Goal: Task Accomplishment & Management: Use online tool/utility

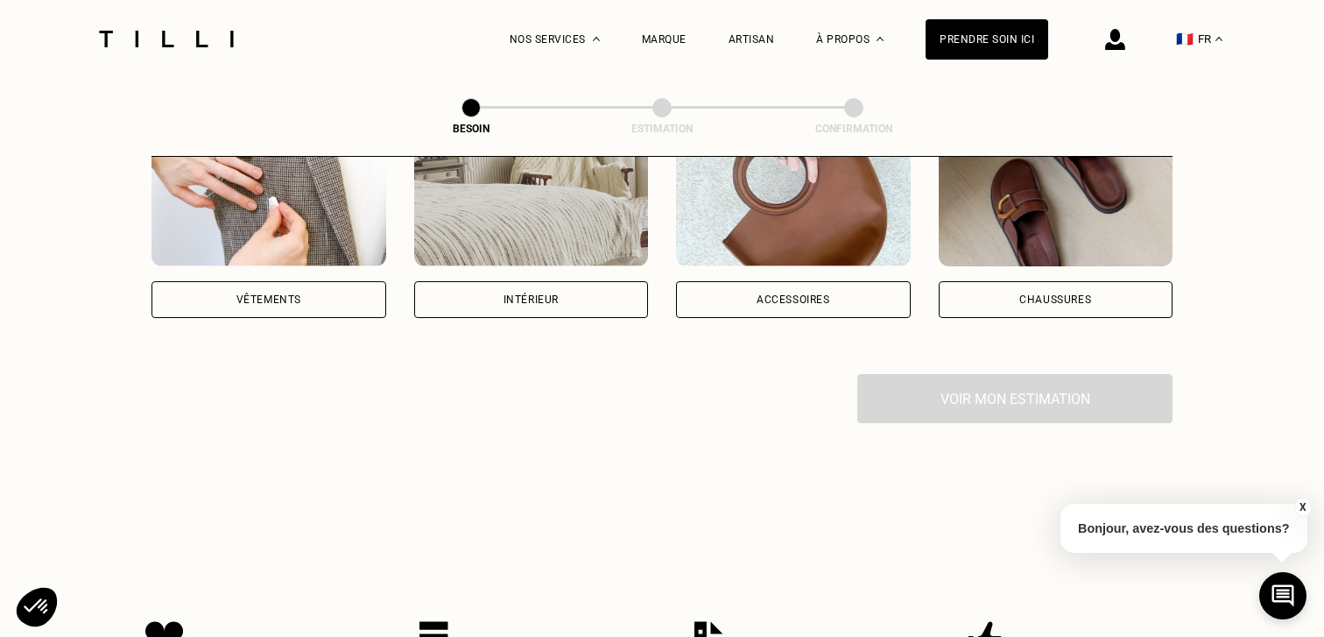
scroll to position [692, 0]
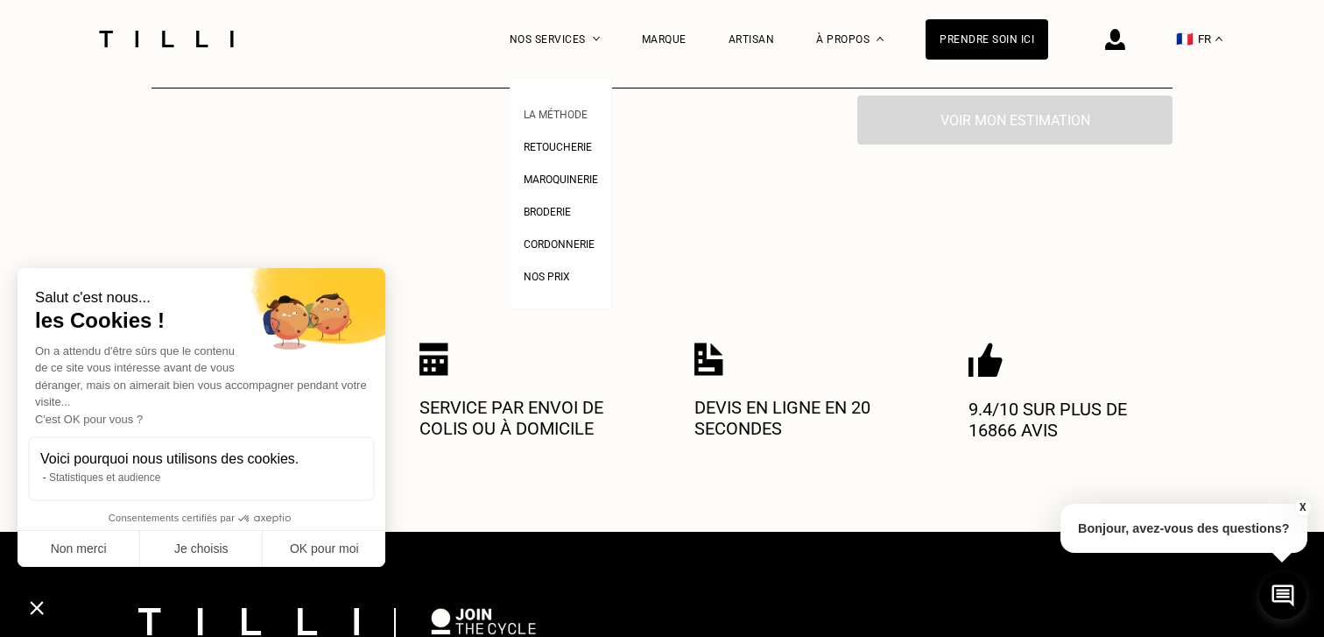
click at [573, 109] on span "La Méthode" at bounding box center [556, 115] width 64 height 12
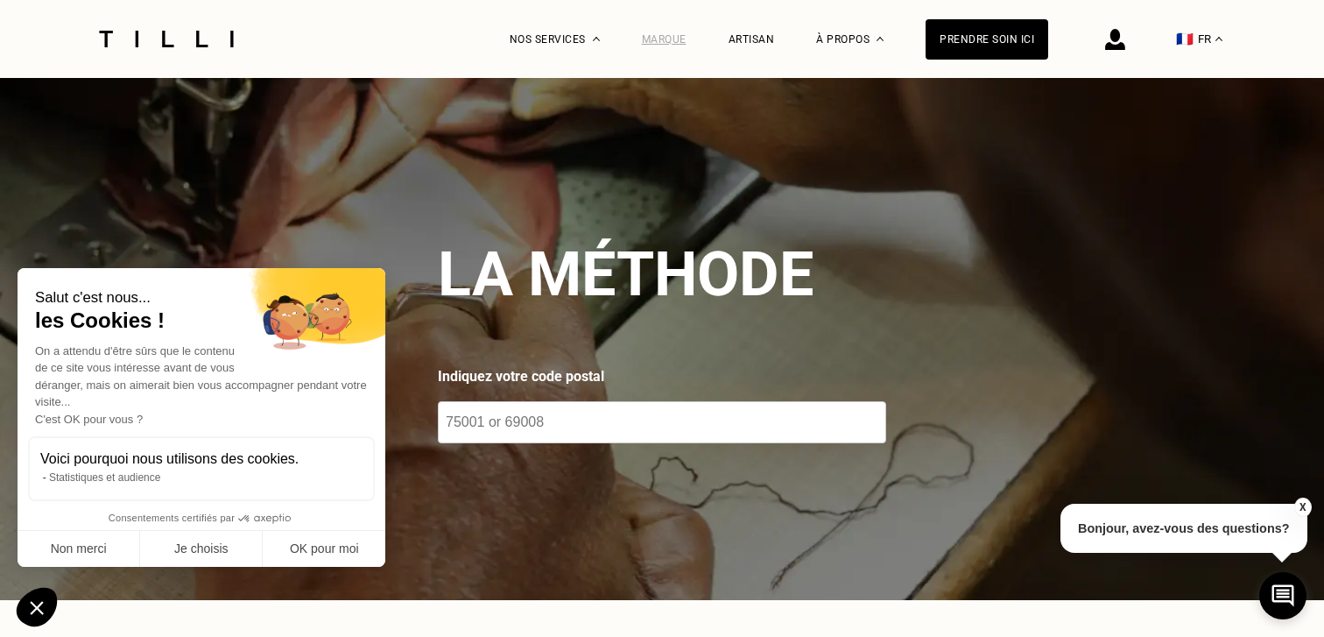
click at [681, 39] on div "Marque" at bounding box center [664, 39] width 45 height 12
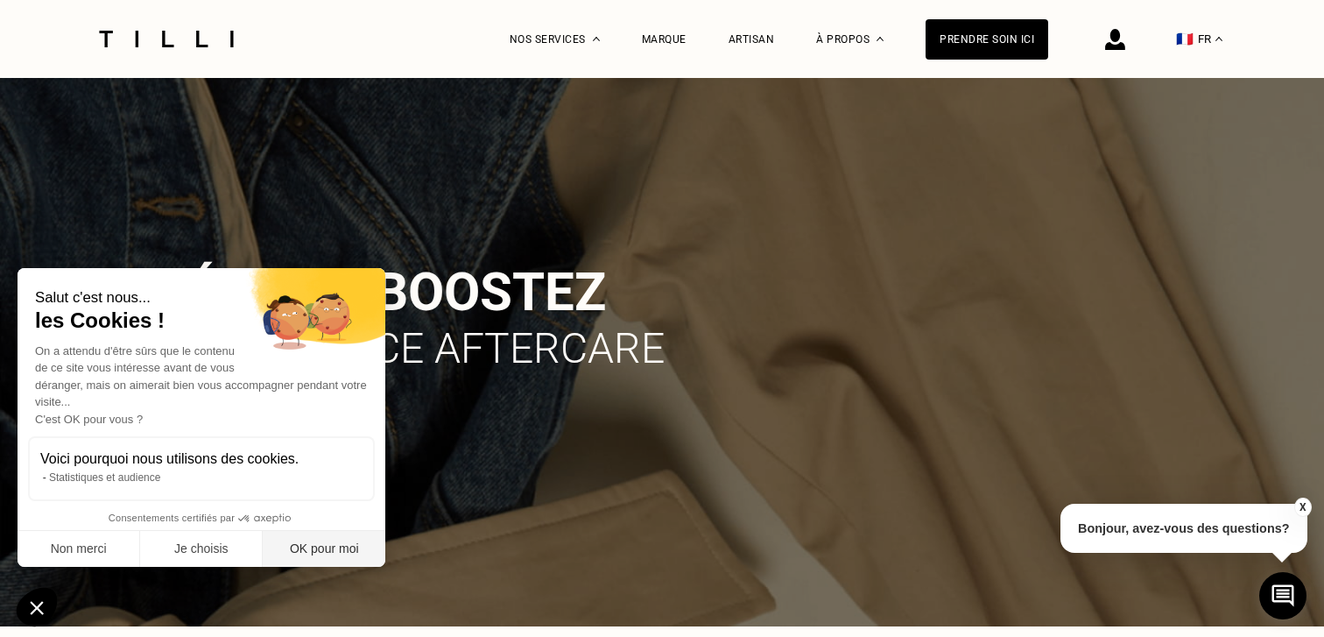
click at [307, 549] on button "OK pour moi" at bounding box center [324, 549] width 123 height 37
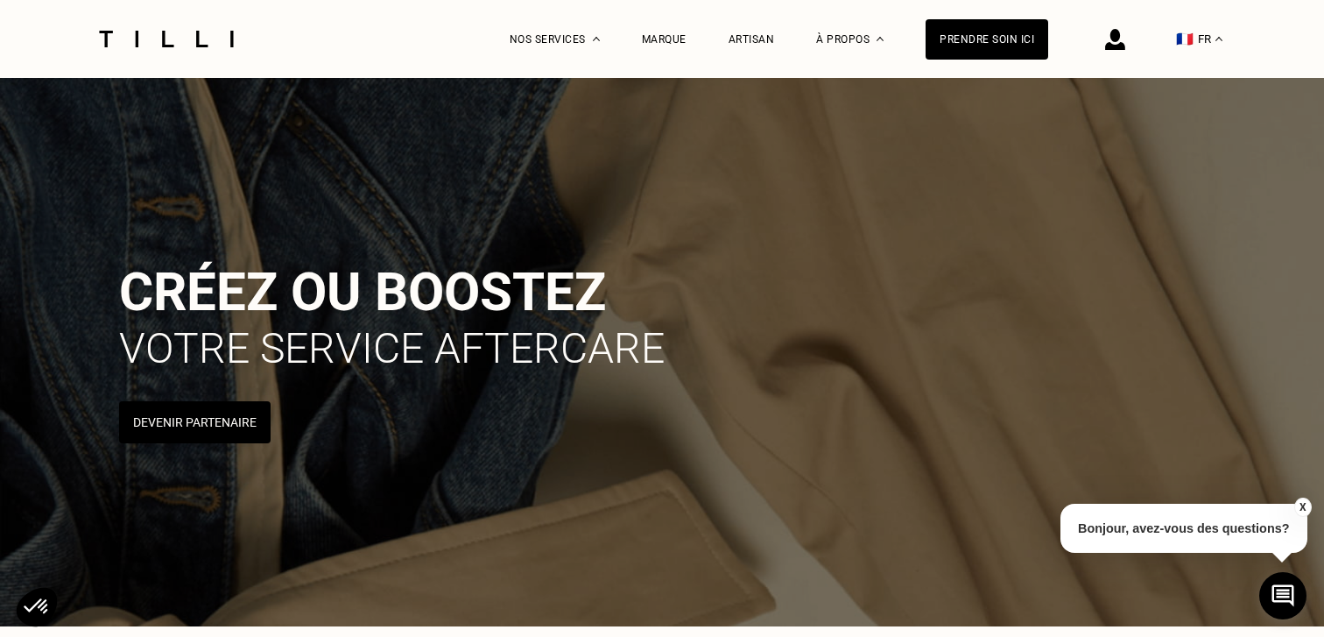
click at [203, 44] on img at bounding box center [166, 39] width 147 height 17
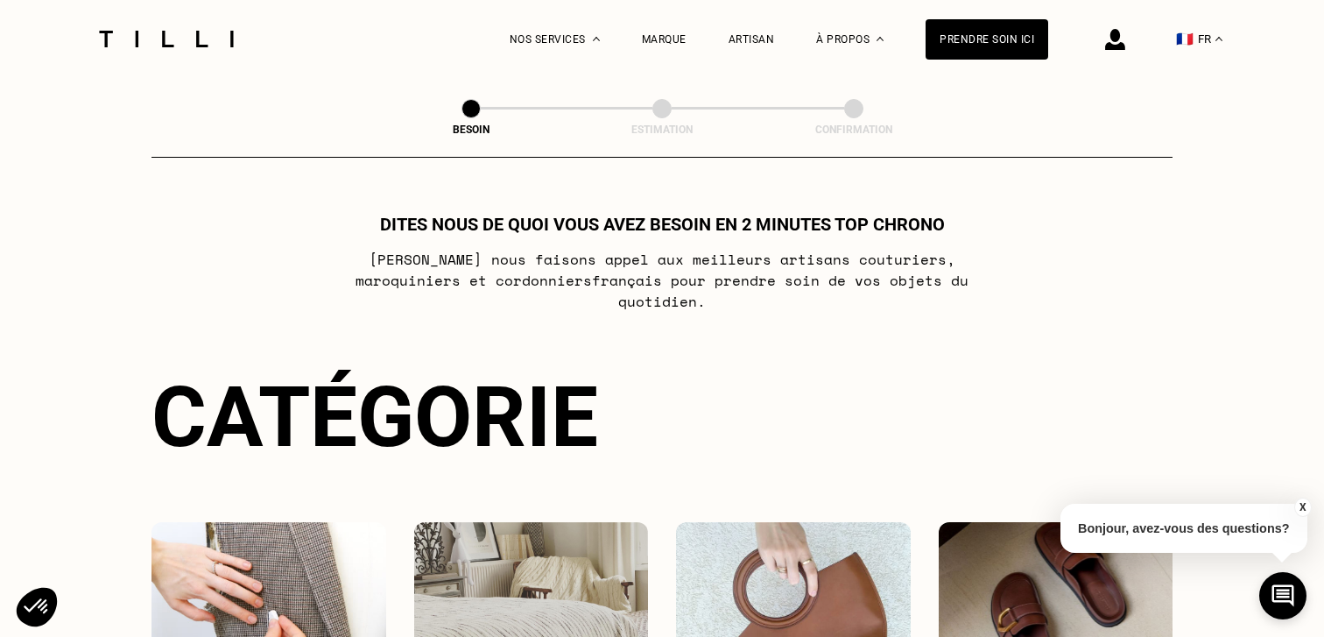
scroll to position [692, 0]
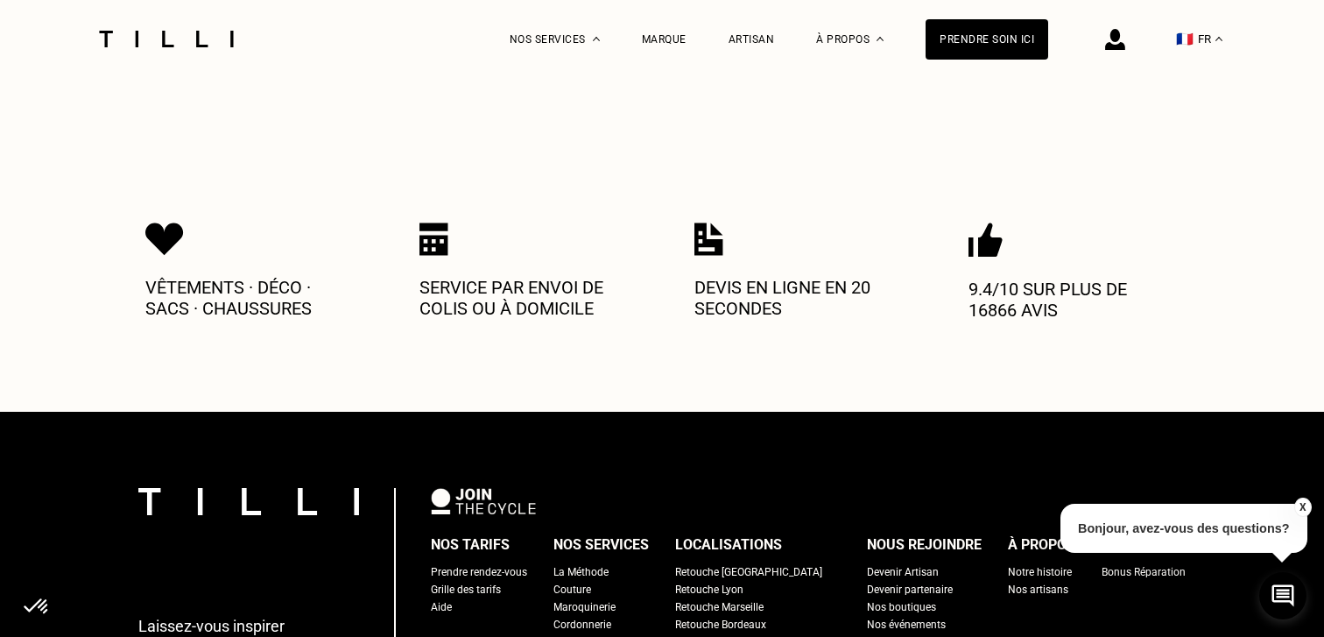
scroll to position [705, 0]
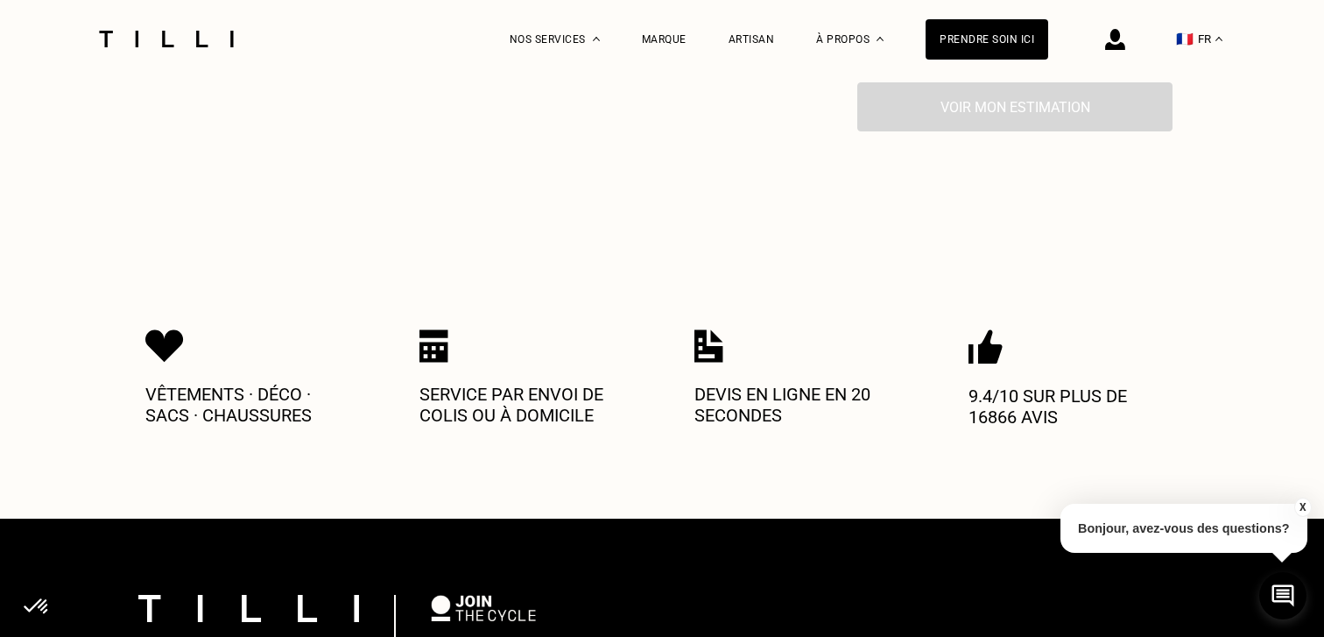
click at [779, 384] on p "Devis en ligne en 20 secondes" at bounding box center [800, 405] width 210 height 42
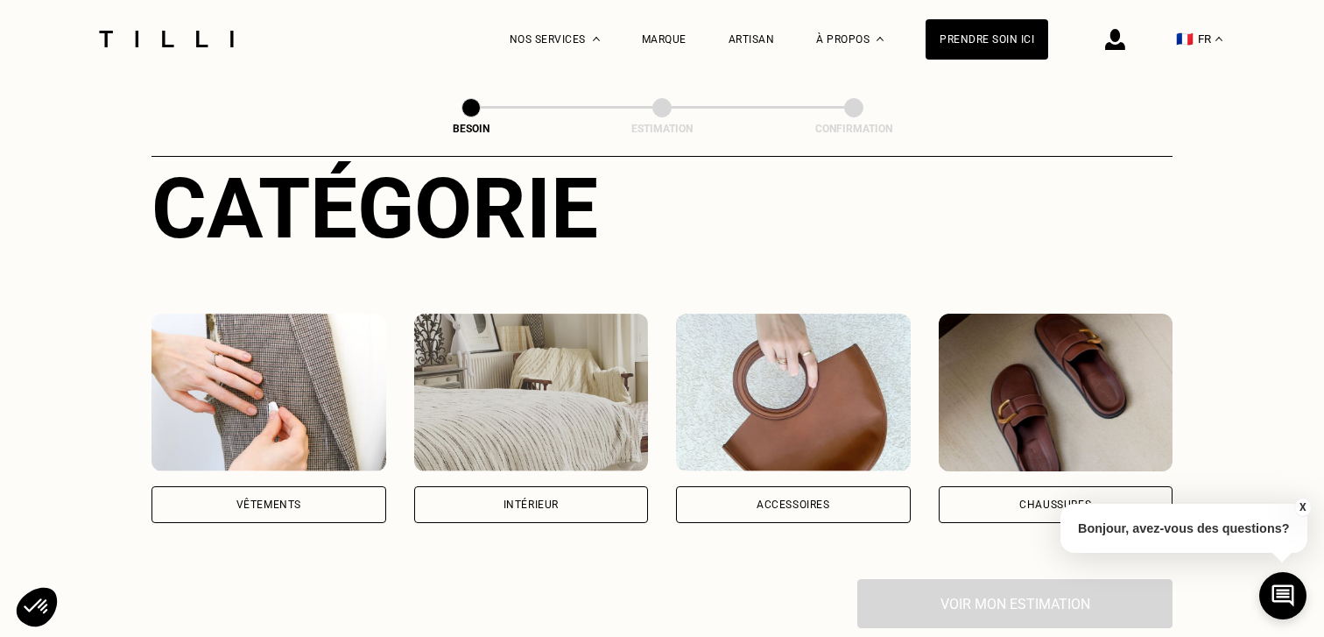
scroll to position [202, 0]
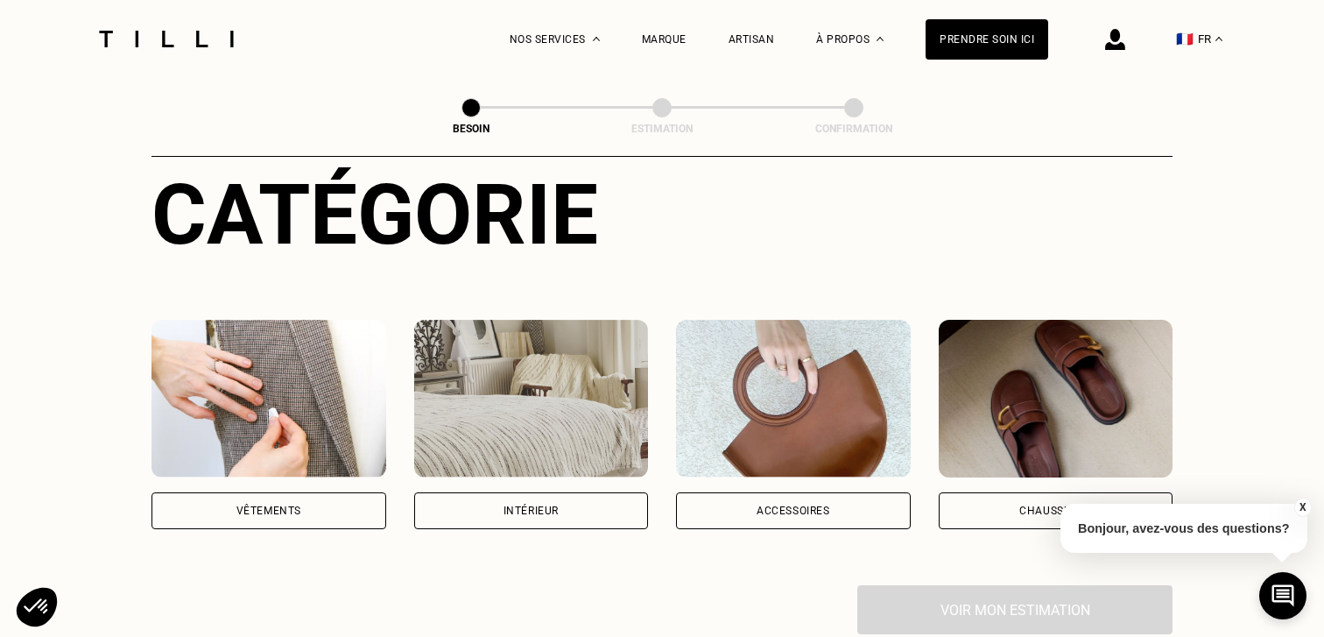
click at [576, 492] on div "Intérieur" at bounding box center [531, 510] width 235 height 37
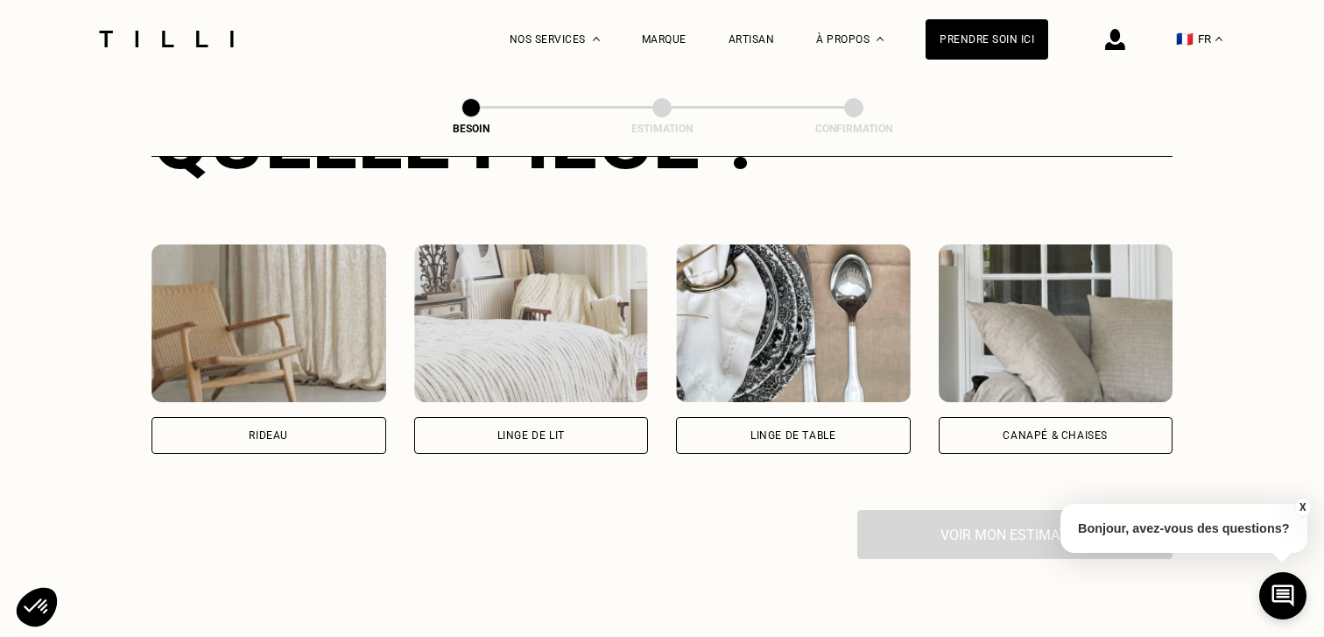
scroll to position [793, 0]
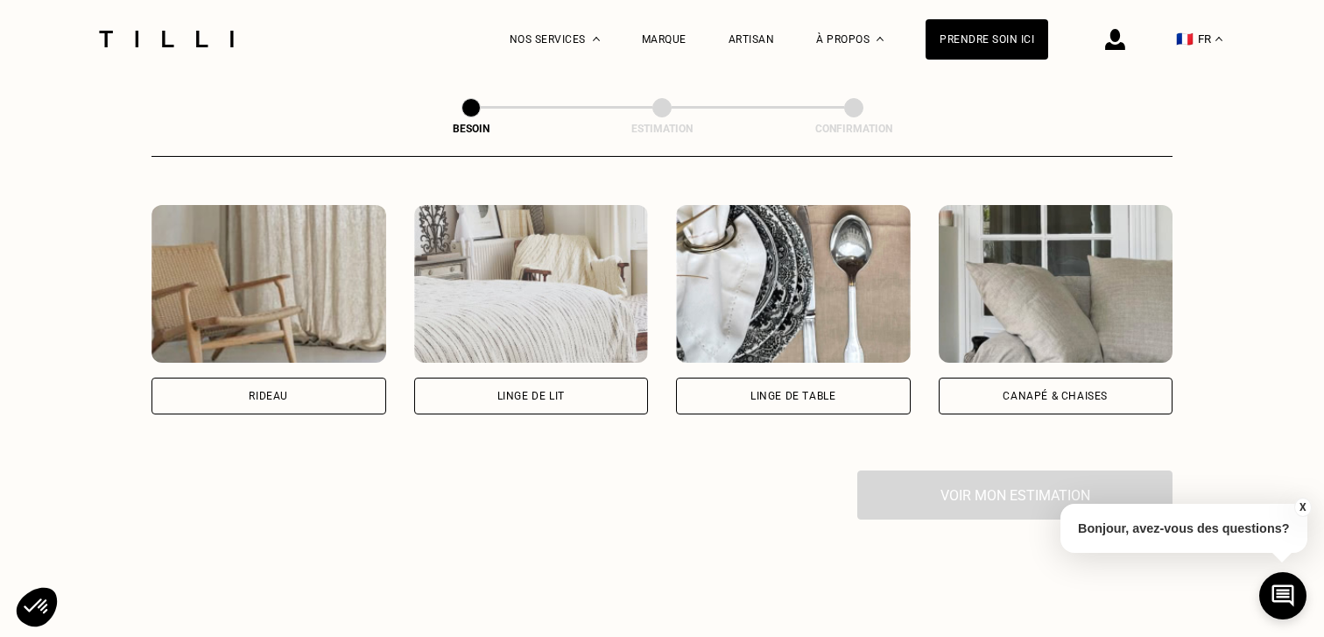
click at [306, 377] on div "Rideau" at bounding box center [269, 395] width 235 height 37
select select "FR"
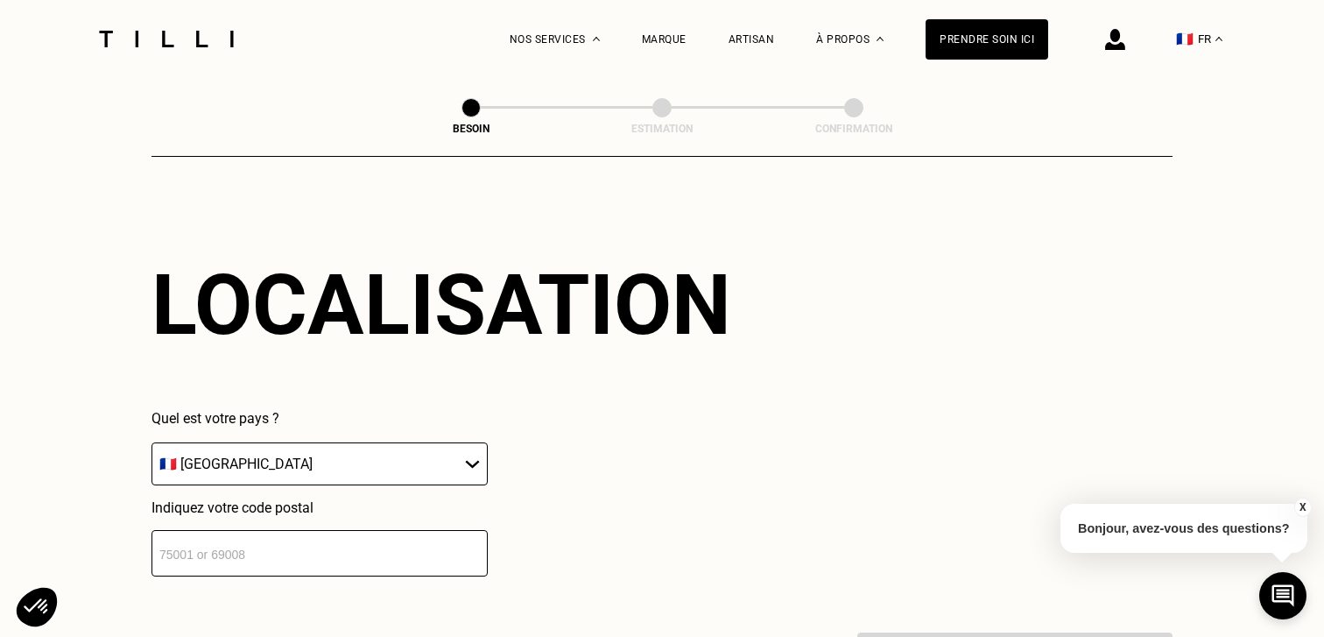
scroll to position [1068, 0]
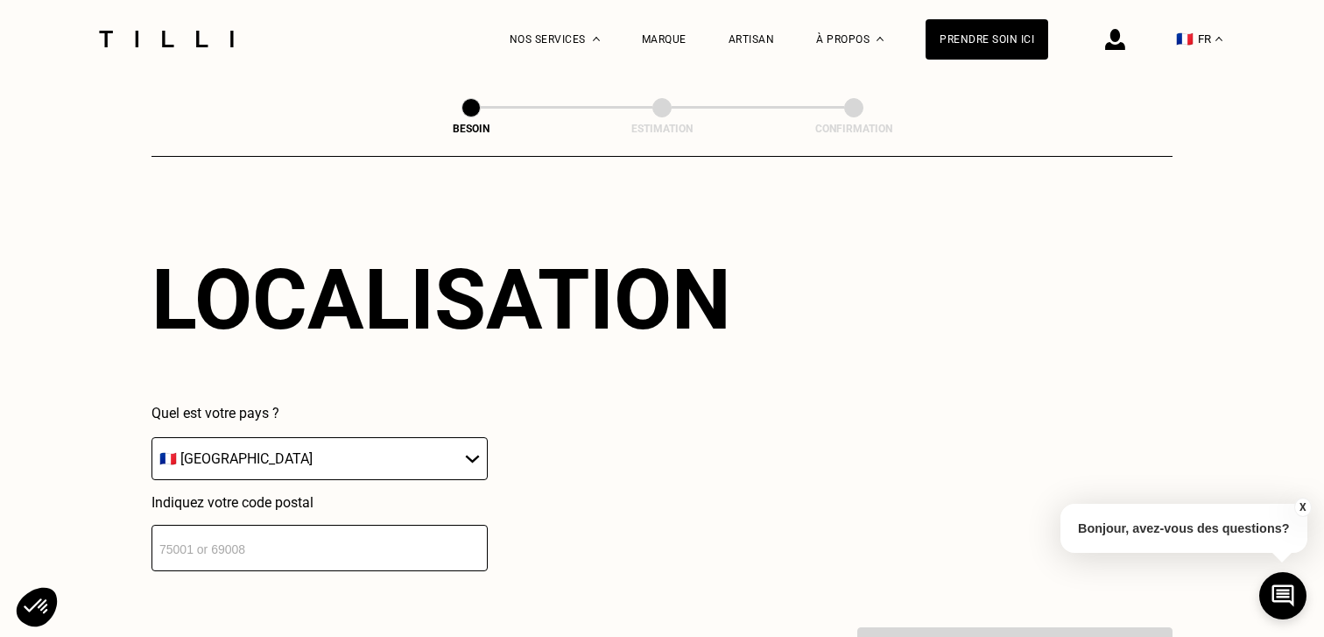
click at [394, 544] on input "number" at bounding box center [320, 548] width 336 height 46
type input "33800"
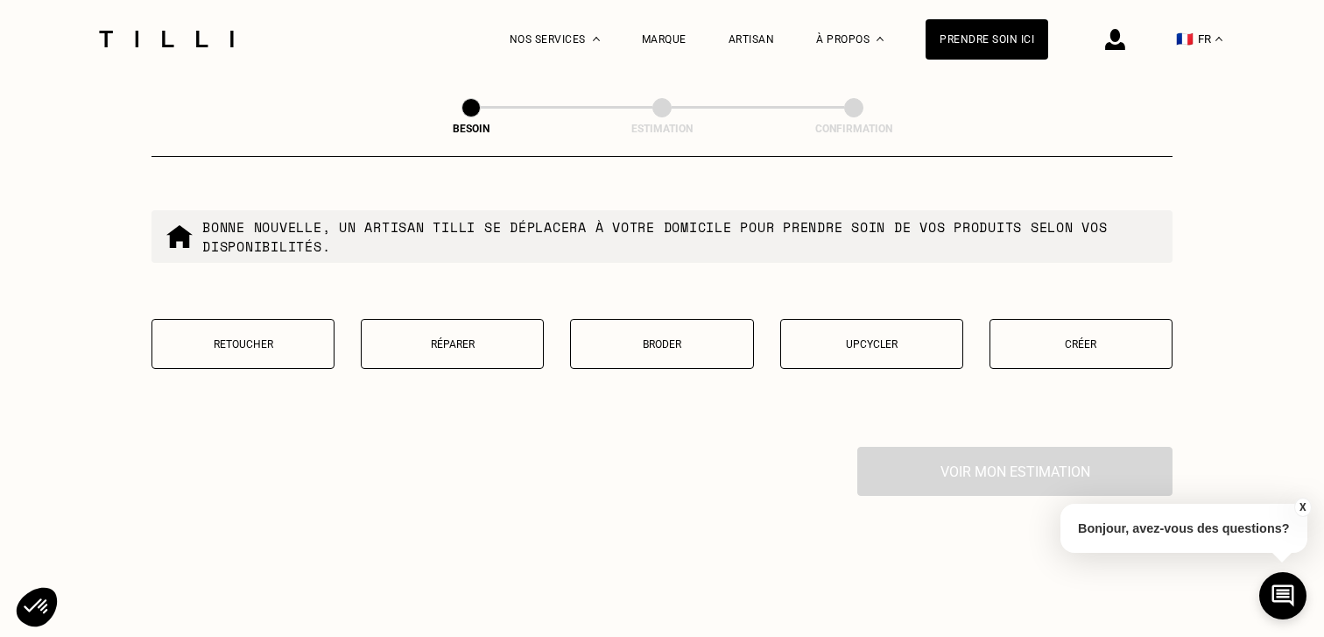
scroll to position [1713, 0]
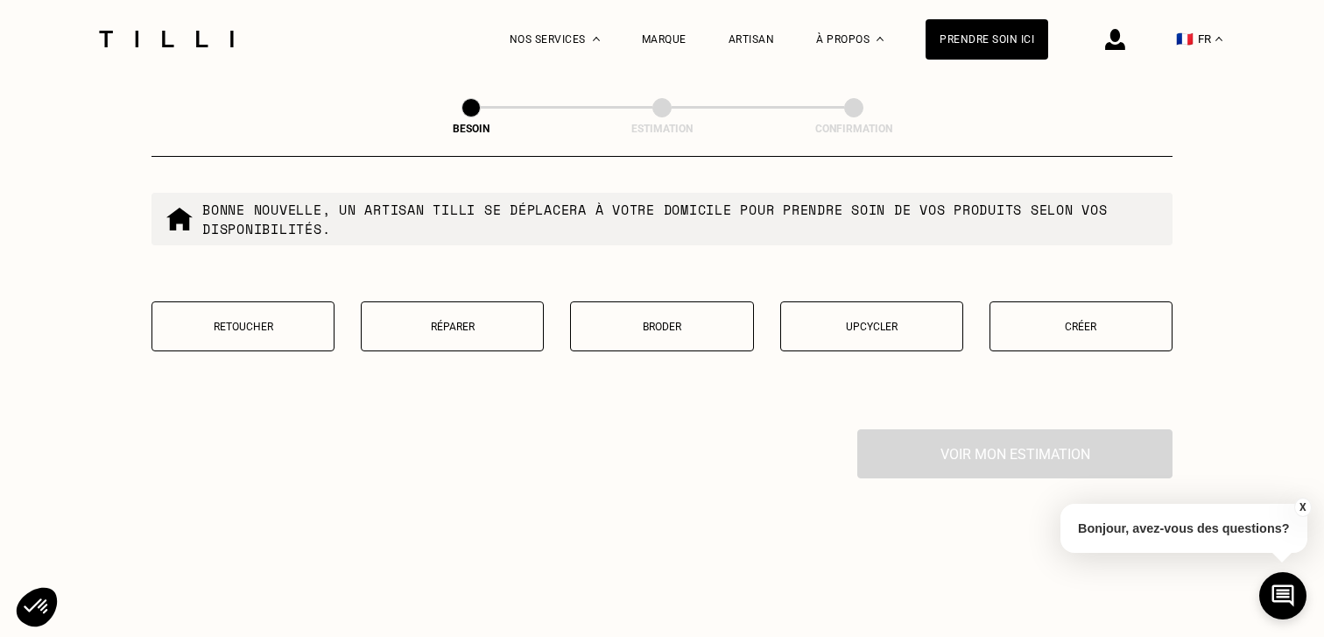
click at [1153, 301] on button "Créer" at bounding box center [1081, 326] width 183 height 50
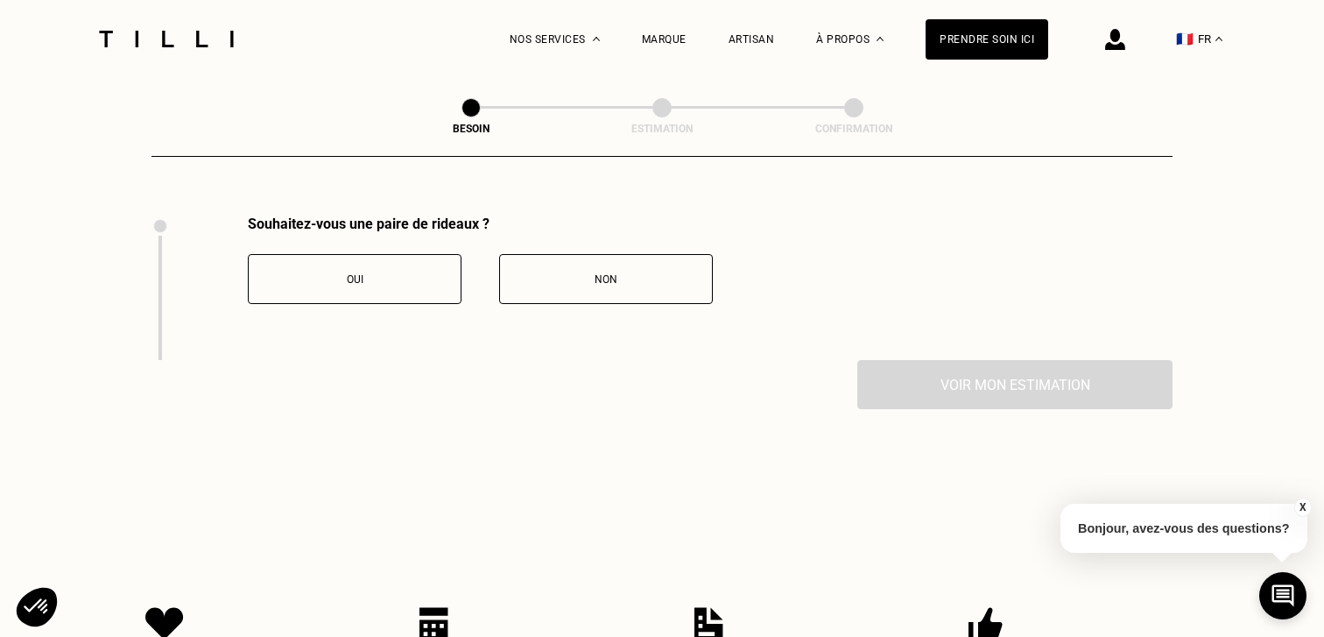
scroll to position [1931, 0]
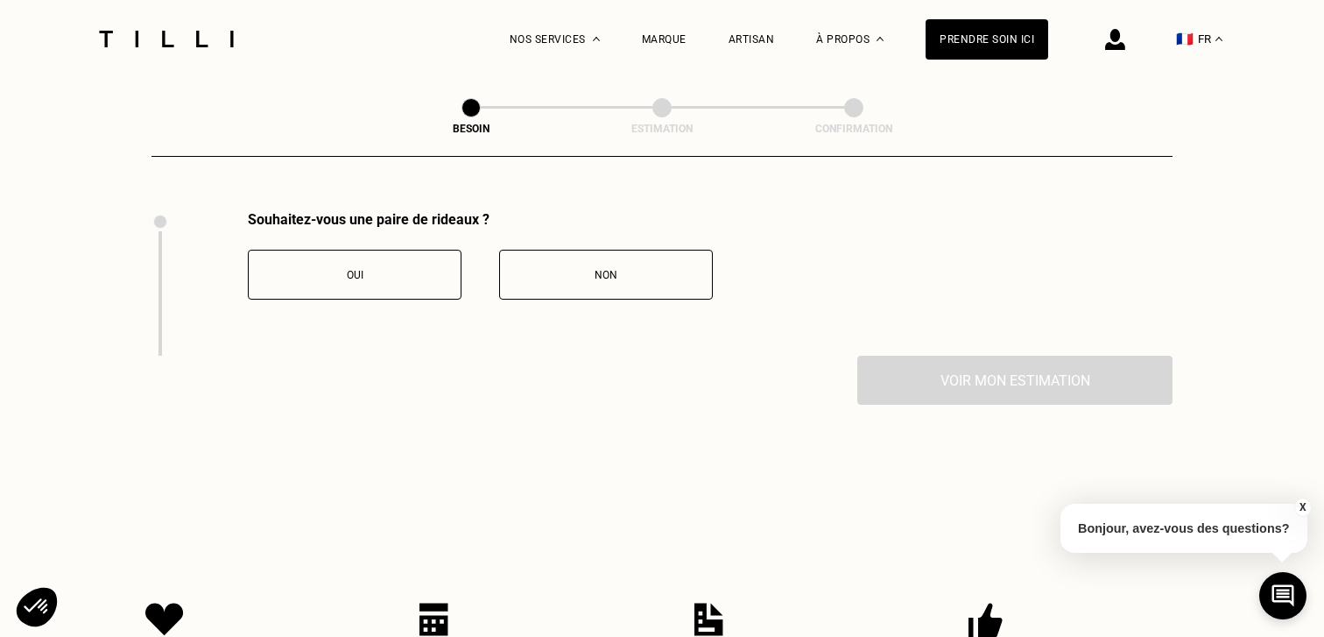
click at [403, 269] on div "Oui" at bounding box center [354, 275] width 194 height 12
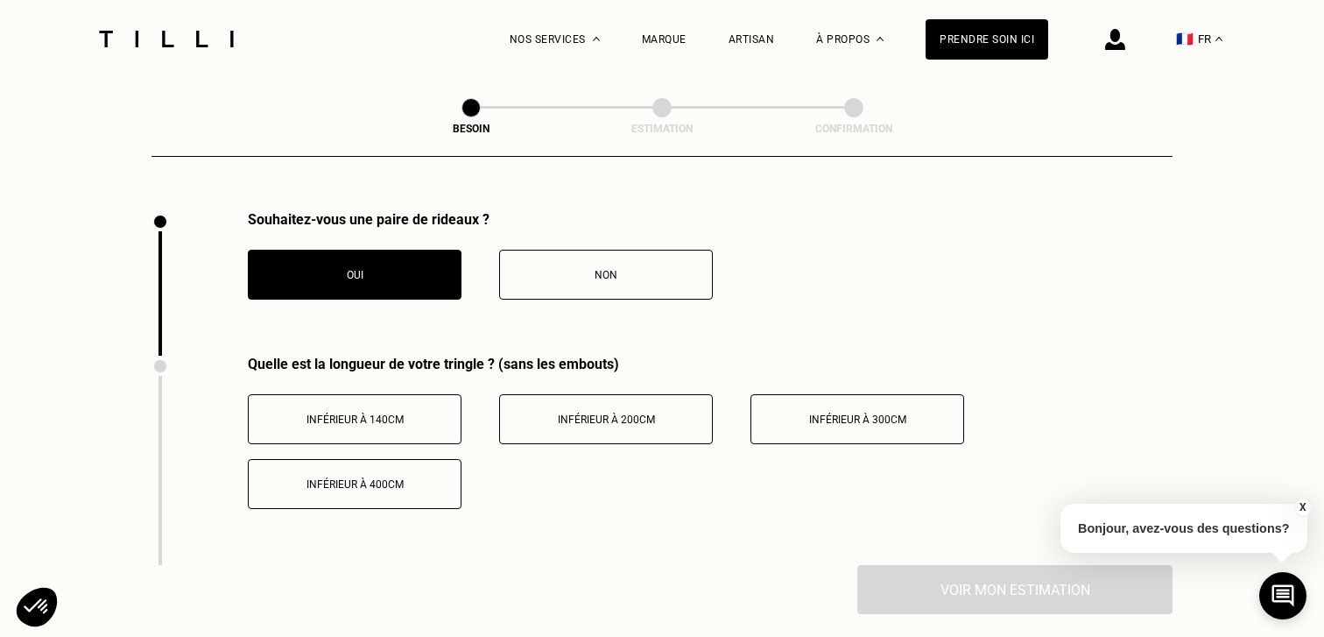
click at [410, 410] on button "Inférieur à 140cm" at bounding box center [355, 419] width 214 height 50
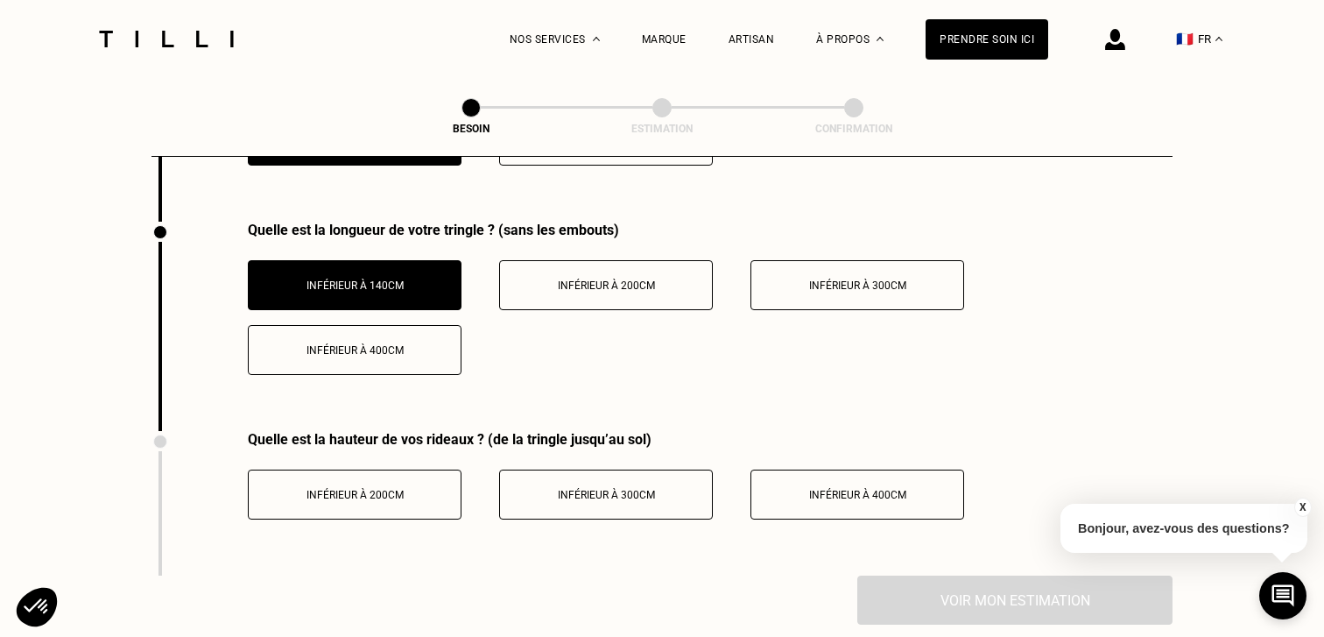
scroll to position [2073, 0]
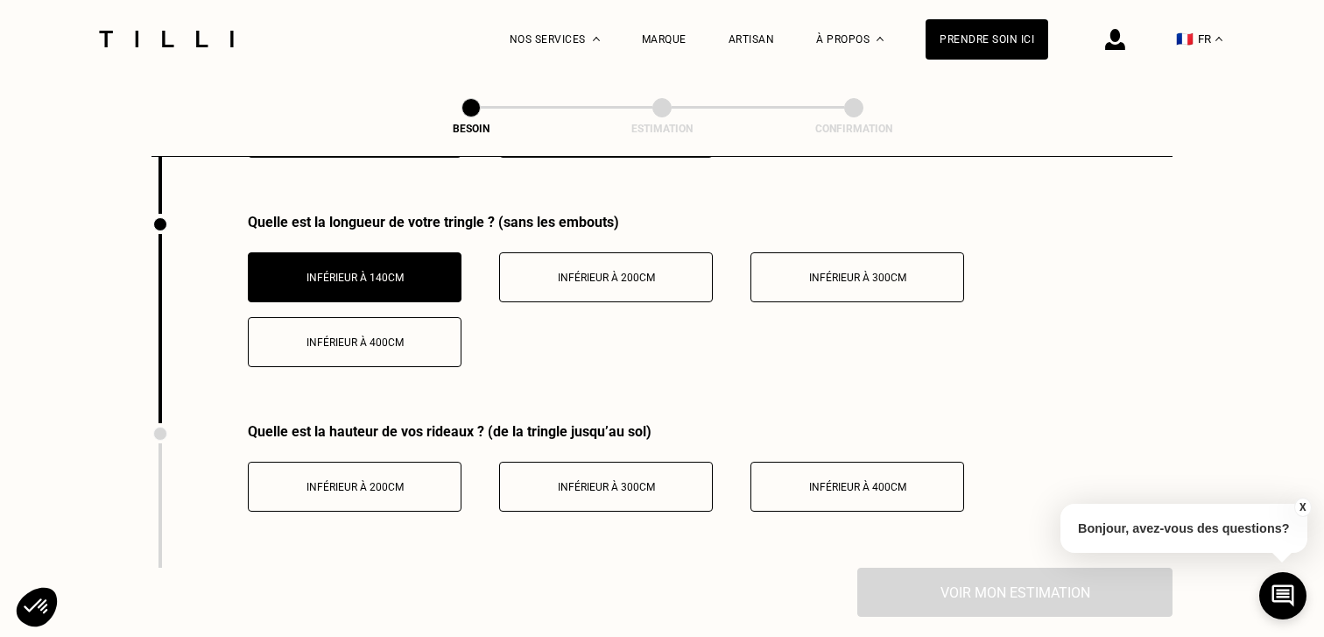
click at [589, 481] on span "Inférieur à 300cm" at bounding box center [606, 487] width 97 height 12
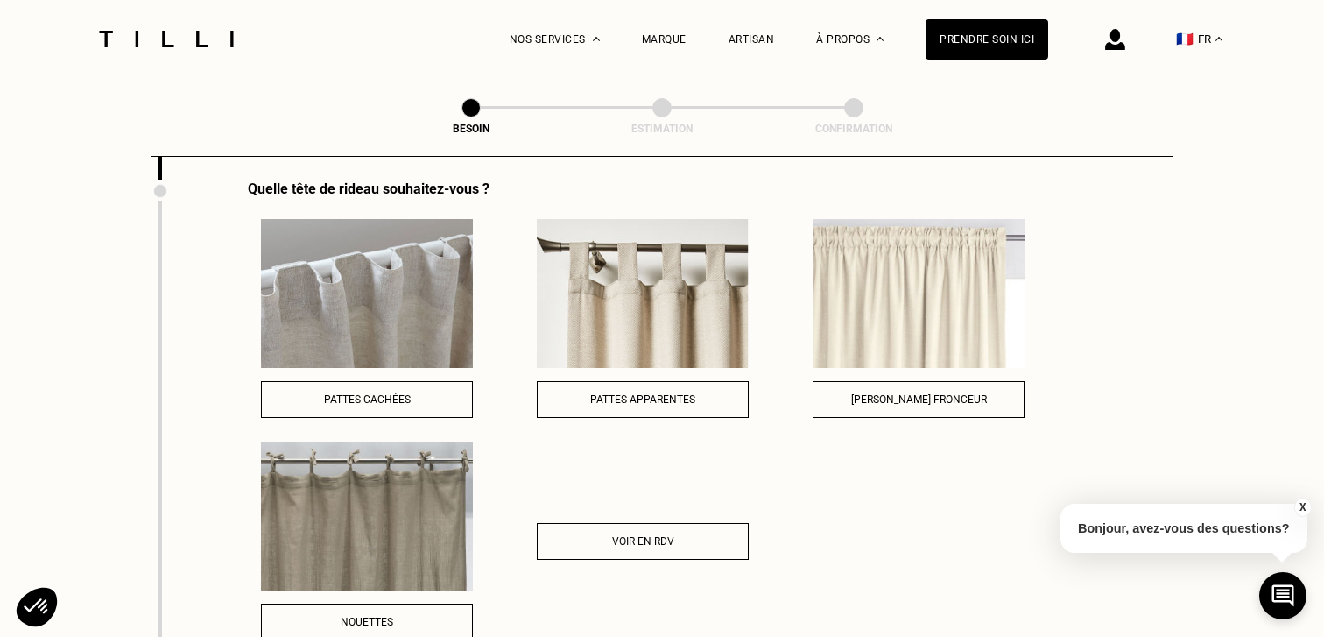
scroll to position [2453, 0]
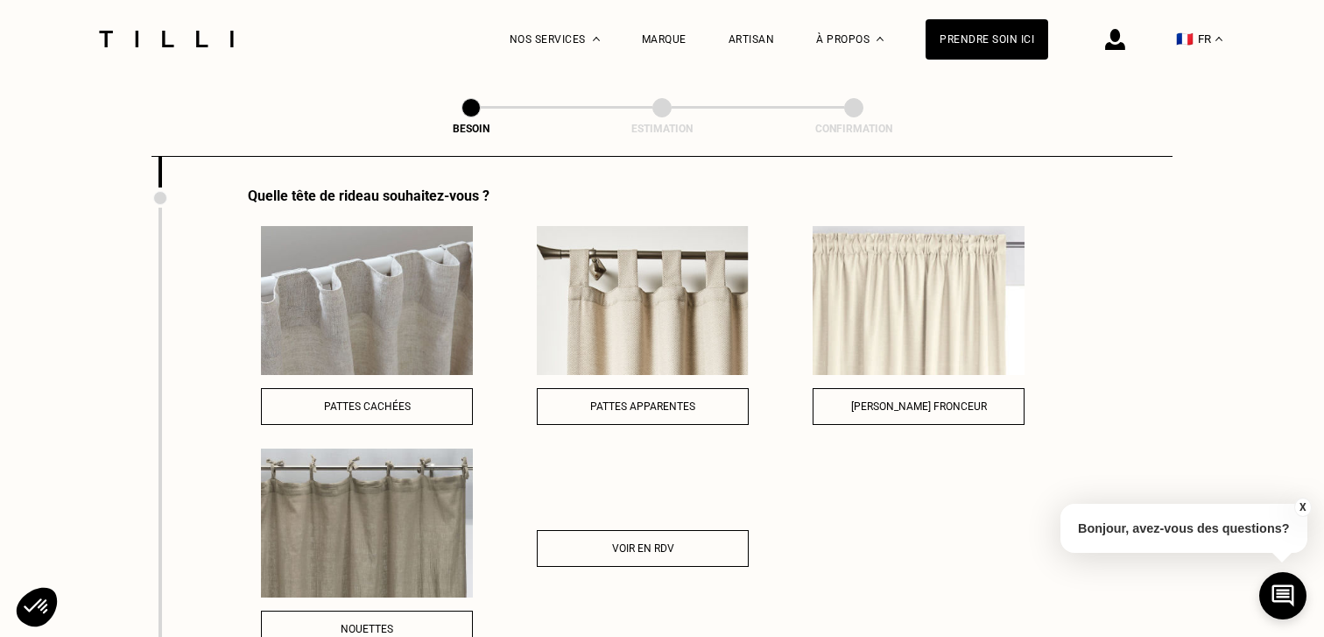
click at [873, 388] on button "[PERSON_NAME] fronceur" at bounding box center [919, 406] width 212 height 37
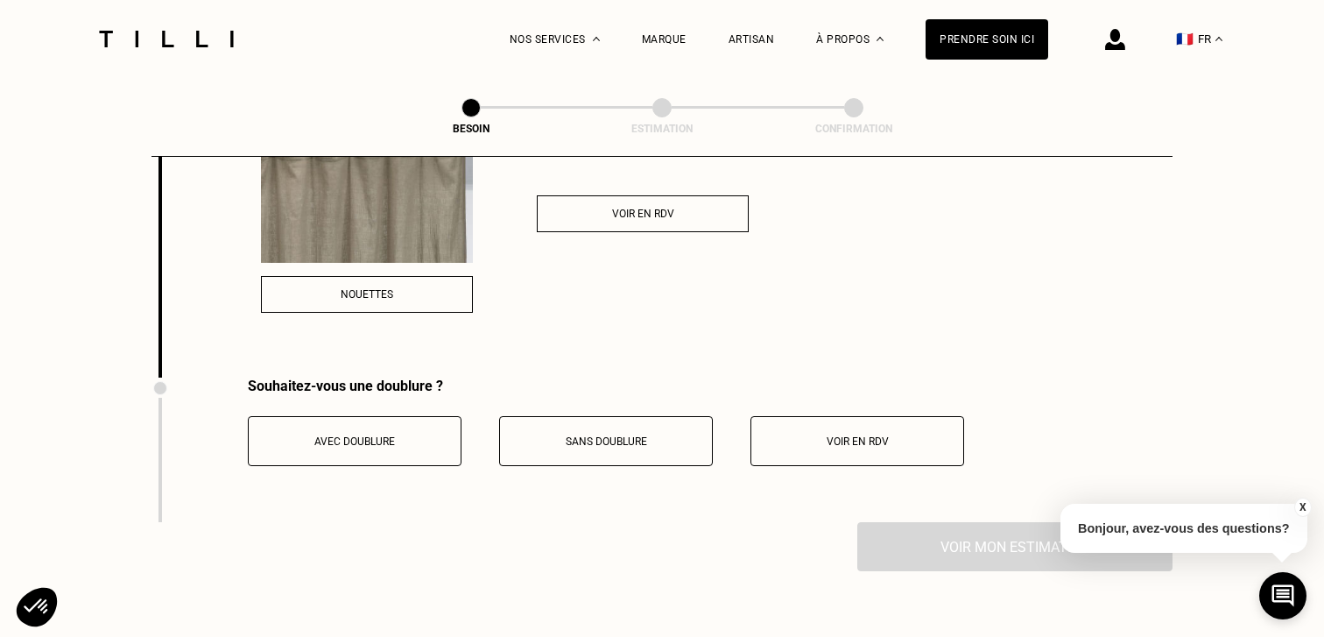
scroll to position [2825, 0]
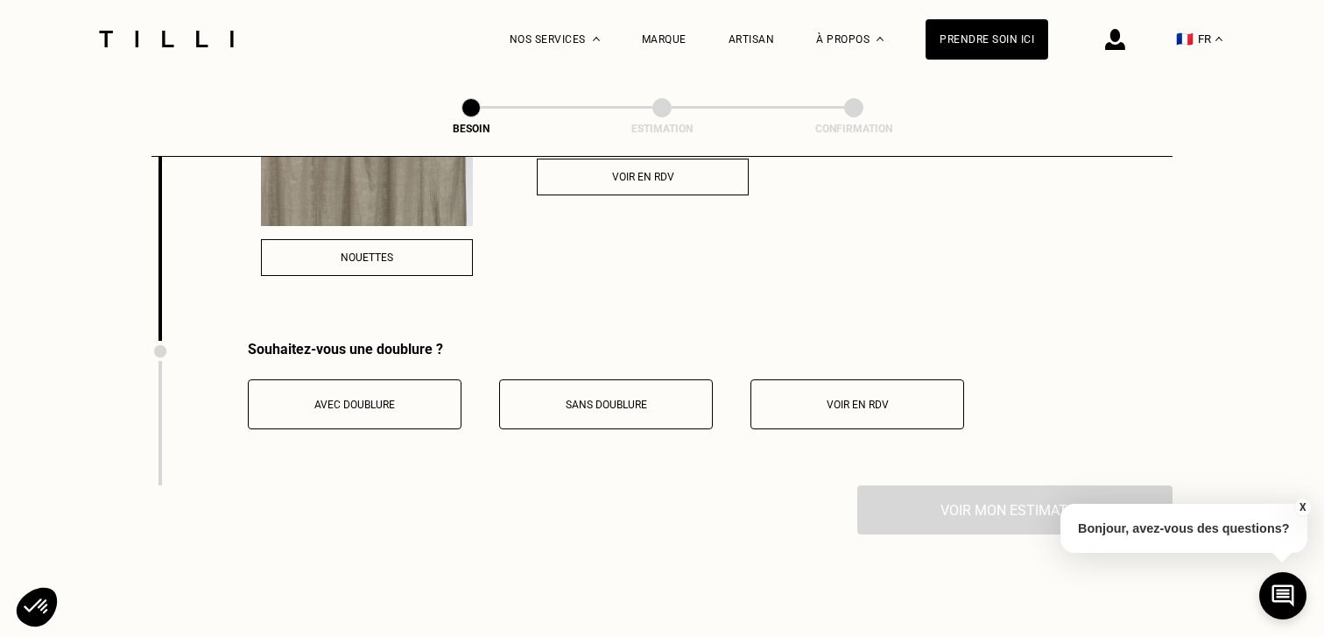
click at [666, 398] on div "Sans doublure" at bounding box center [606, 404] width 194 height 12
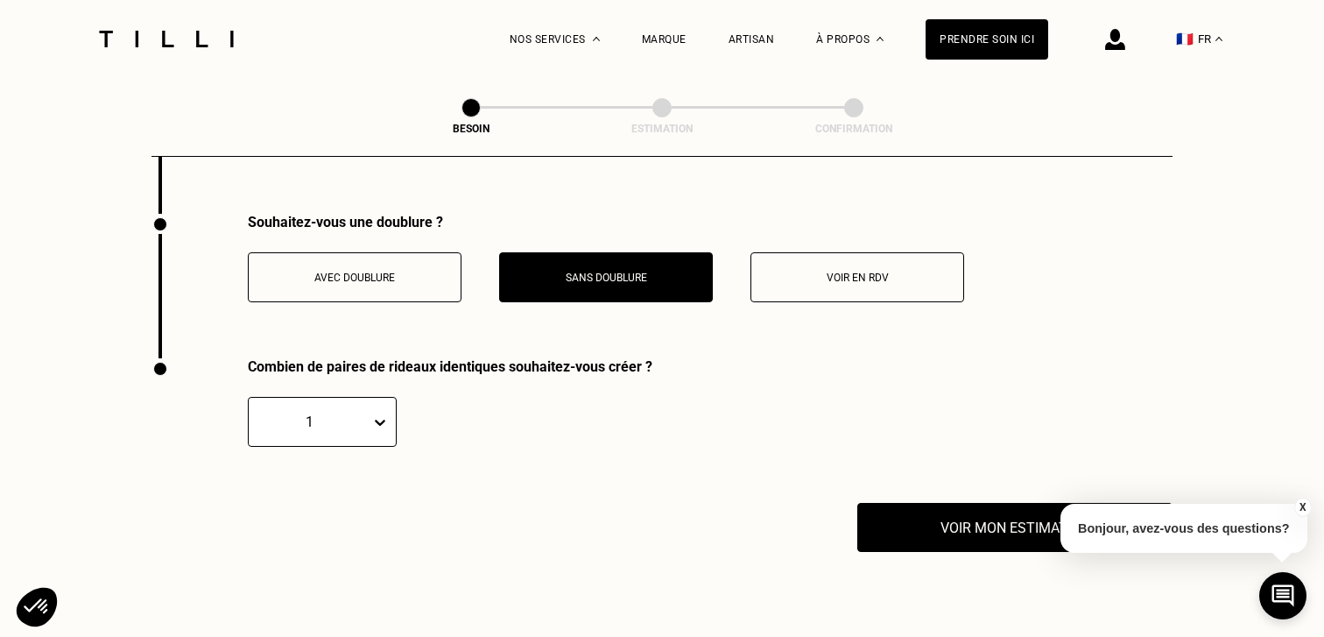
scroll to position [2958, 0]
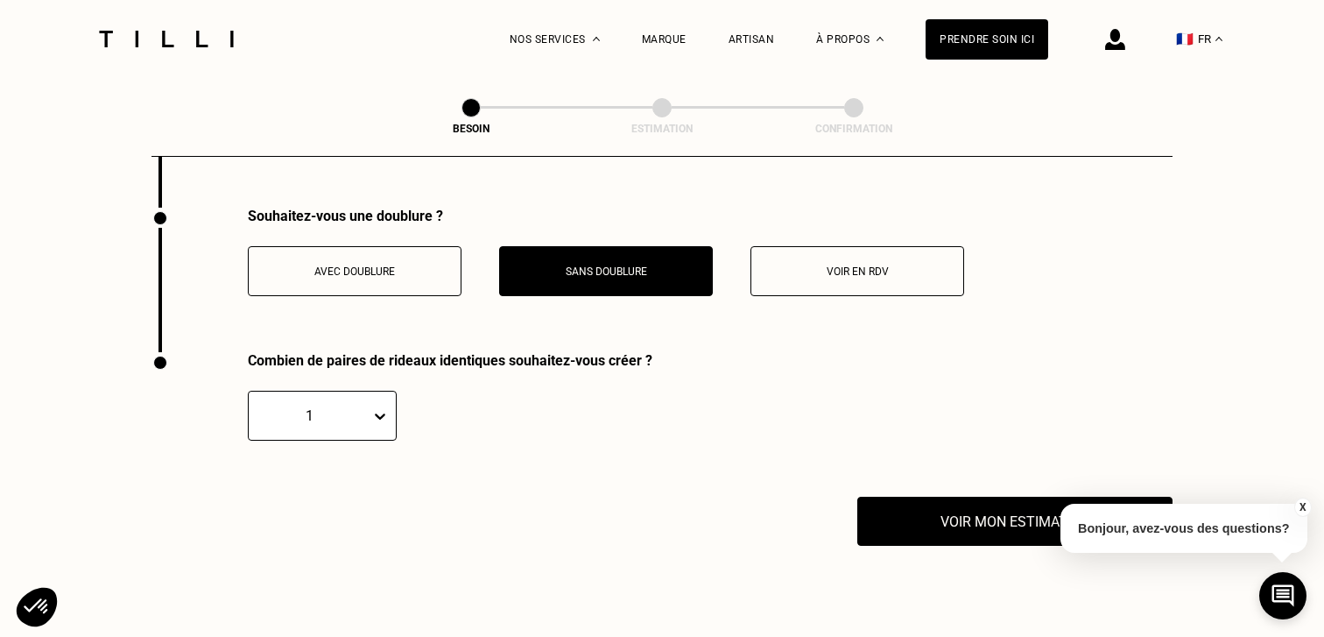
click at [384, 398] on div "Combien de paires de rideaux identiques souhaitez-vous créer ? 1" at bounding box center [402, 424] width 501 height 145
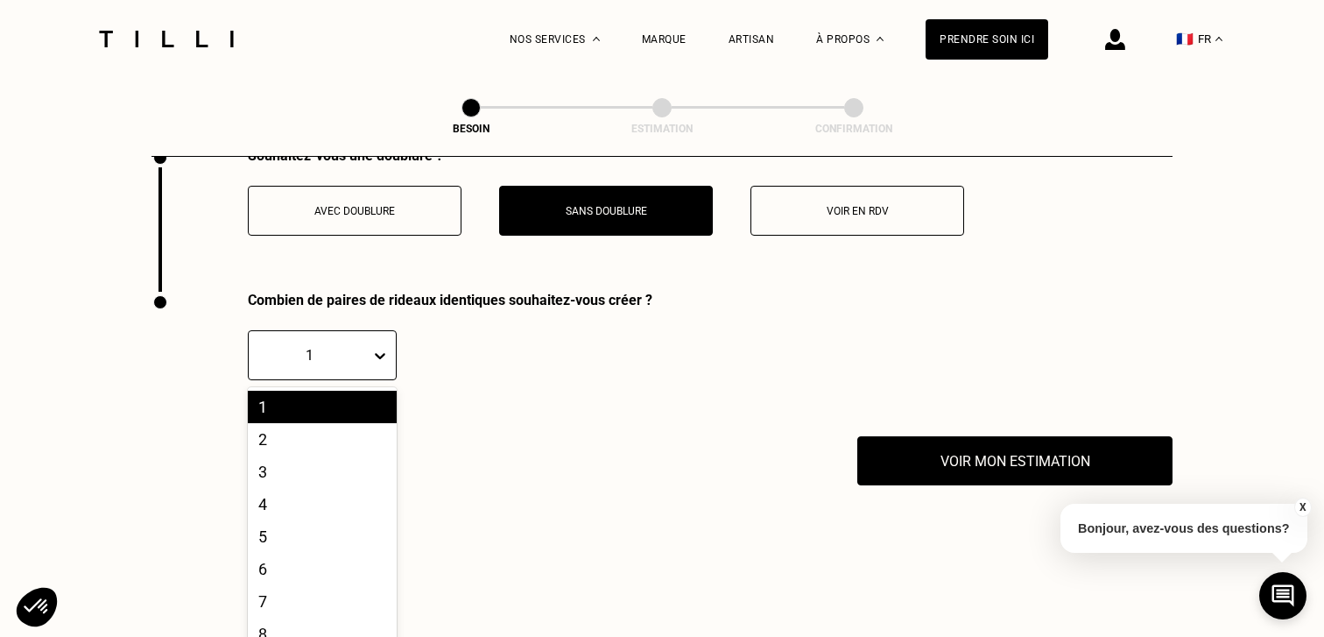
scroll to position [3019, 0]
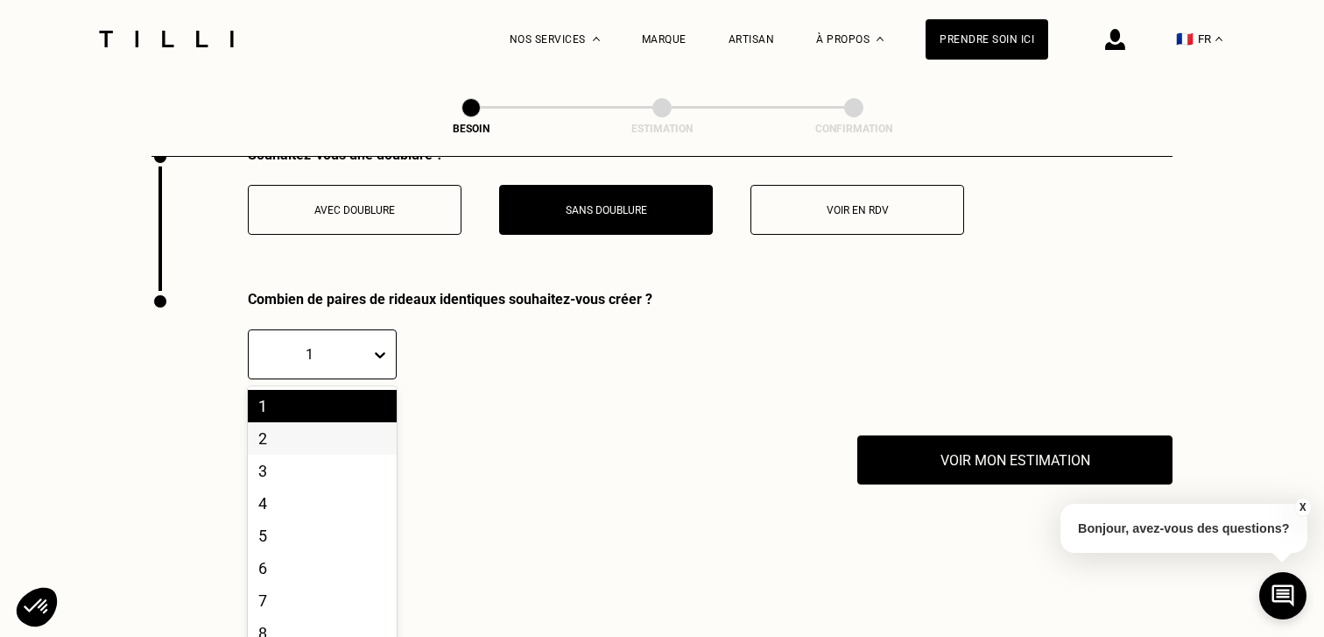
click at [349, 422] on div "2" at bounding box center [322, 438] width 149 height 32
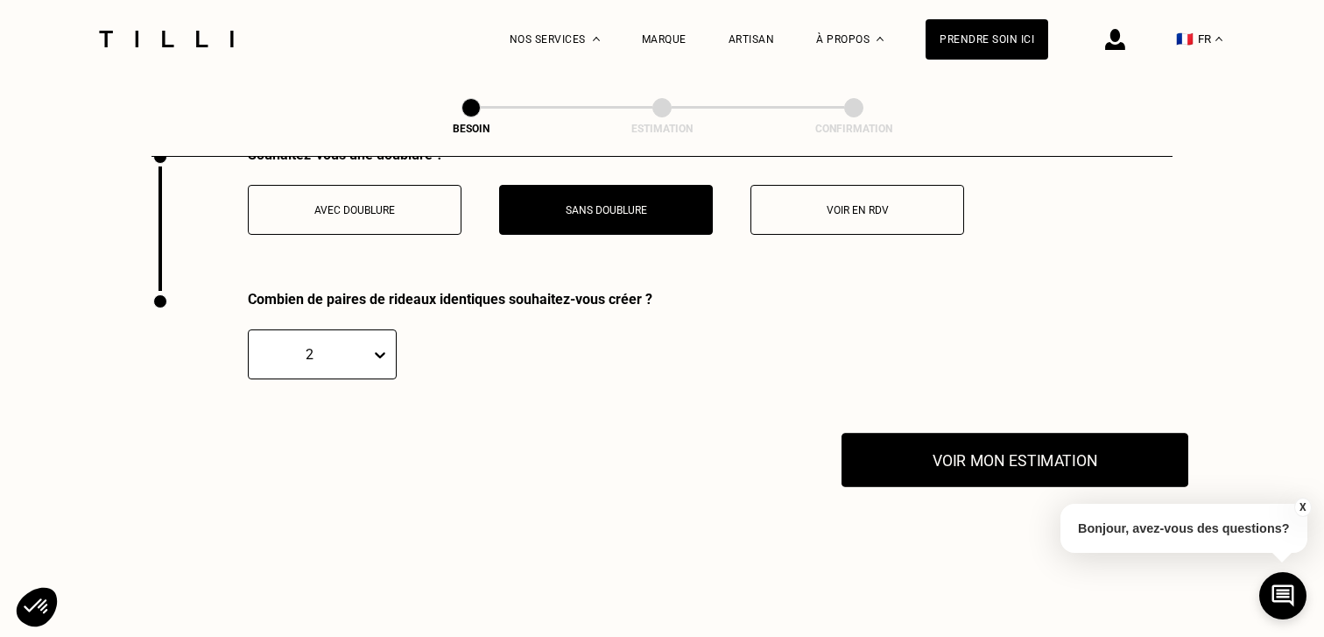
click at [1007, 436] on button "Voir mon estimation" at bounding box center [1015, 460] width 347 height 54
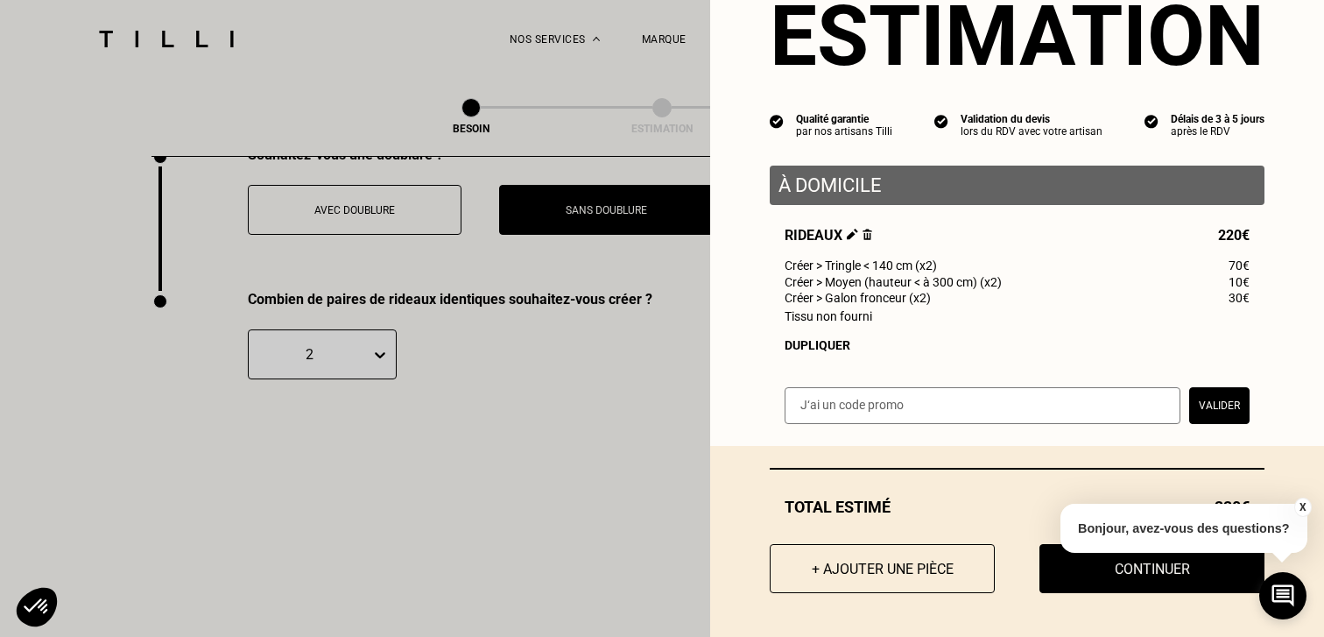
scroll to position [72, 0]
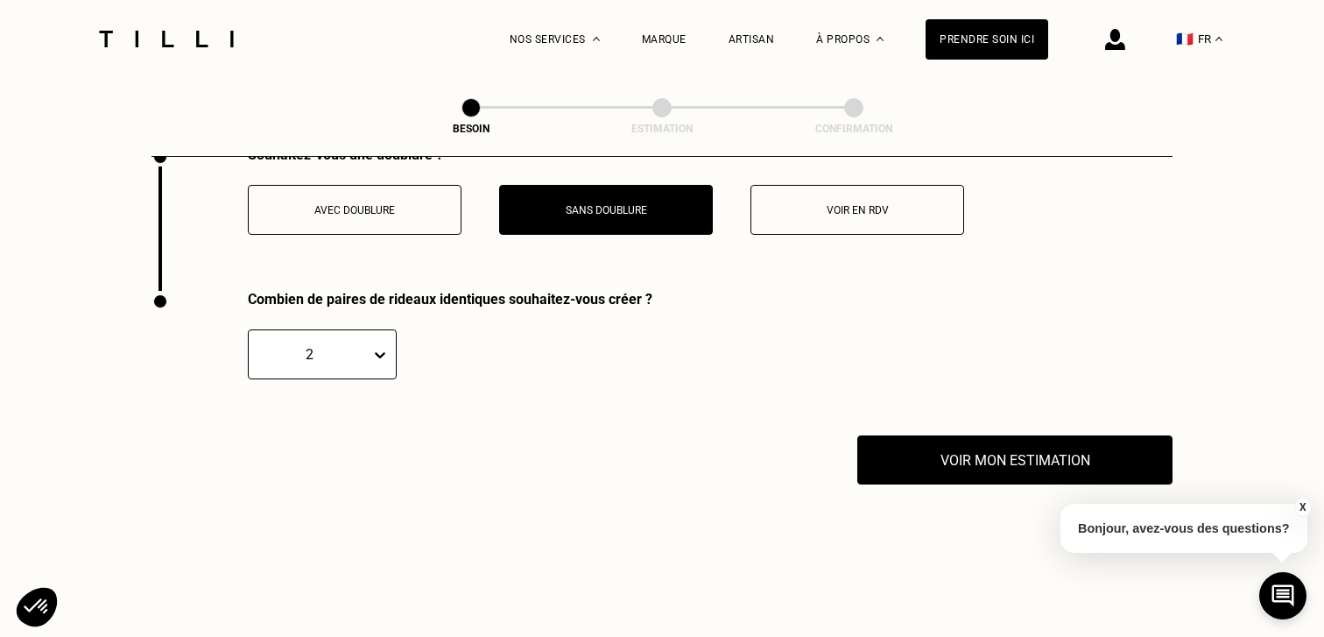
click at [1300, 503] on button "X" at bounding box center [1303, 506] width 18 height 19
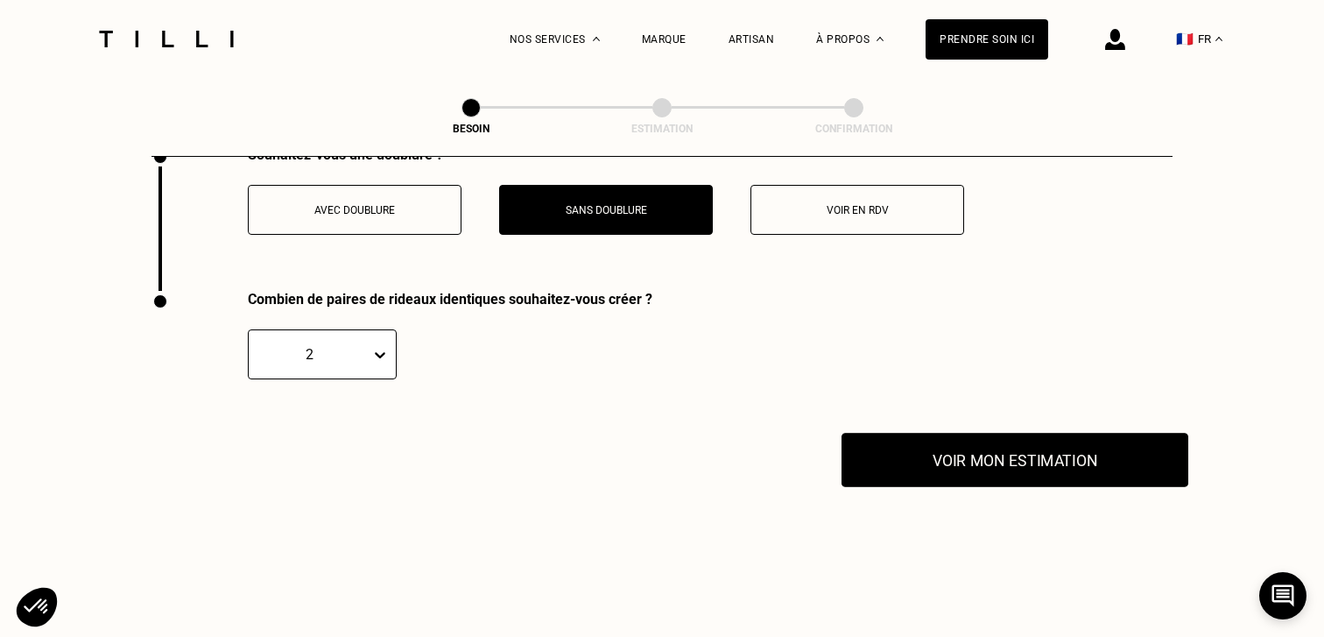
click at [1025, 439] on button "Voir mon estimation" at bounding box center [1015, 460] width 347 height 54
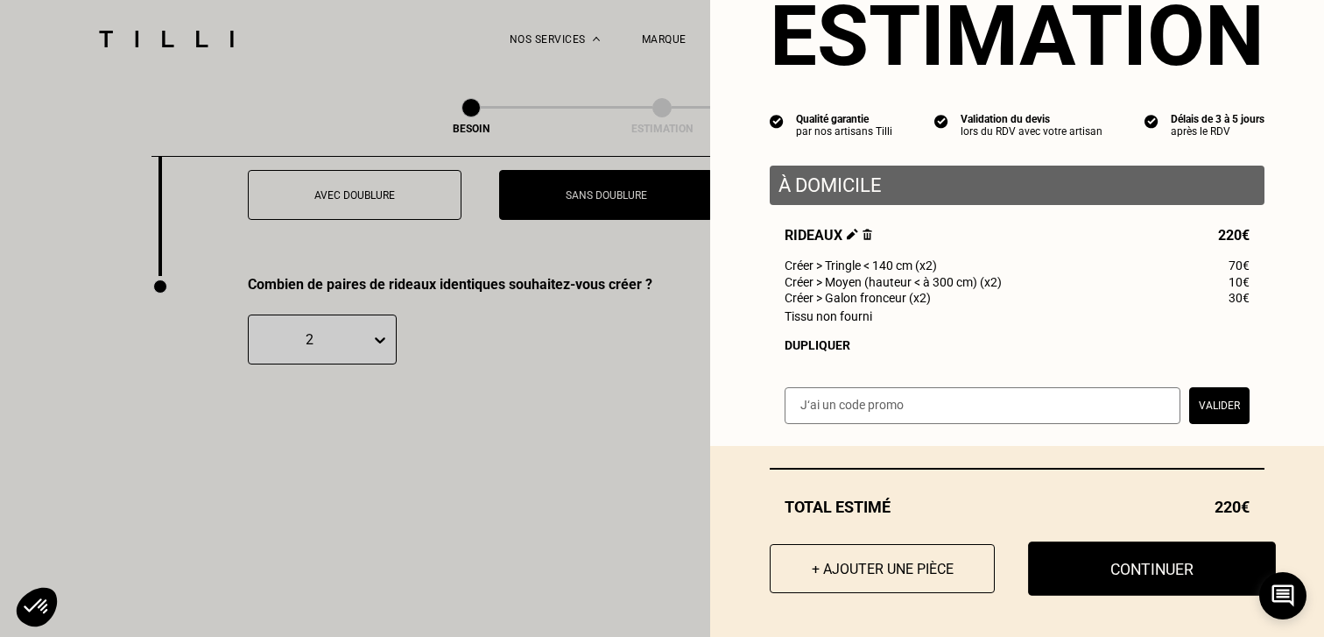
click at [1125, 587] on button "Continuer" at bounding box center [1152, 568] width 248 height 54
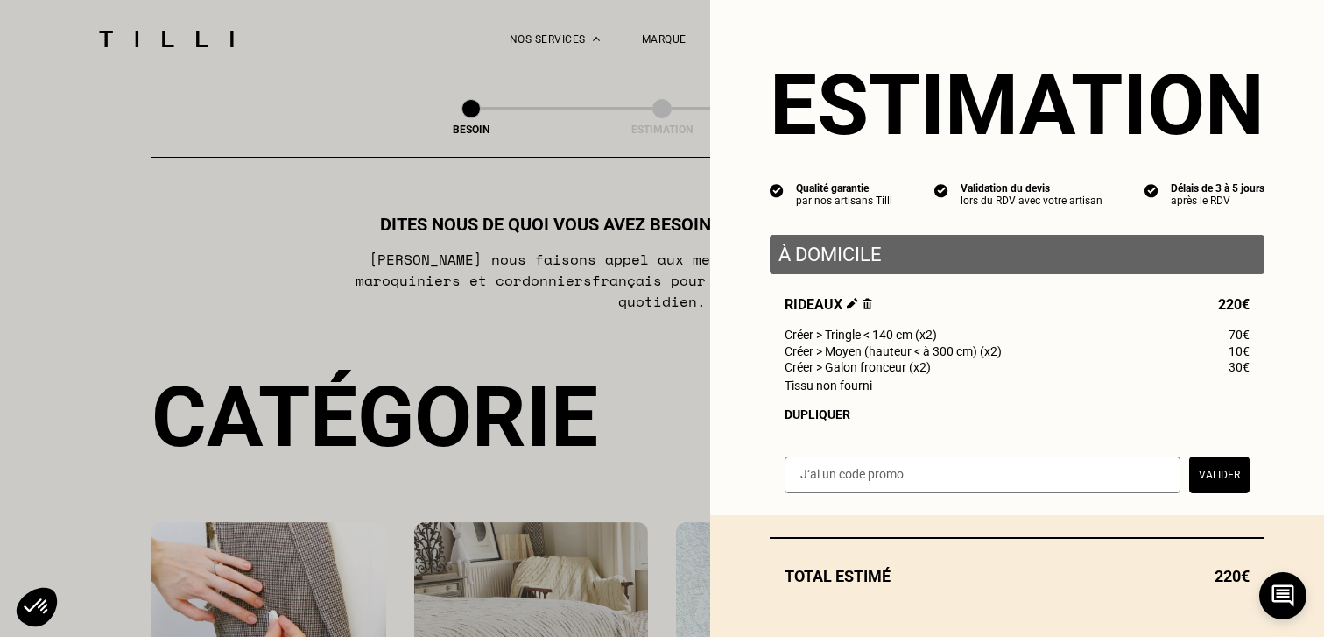
select select "FR"
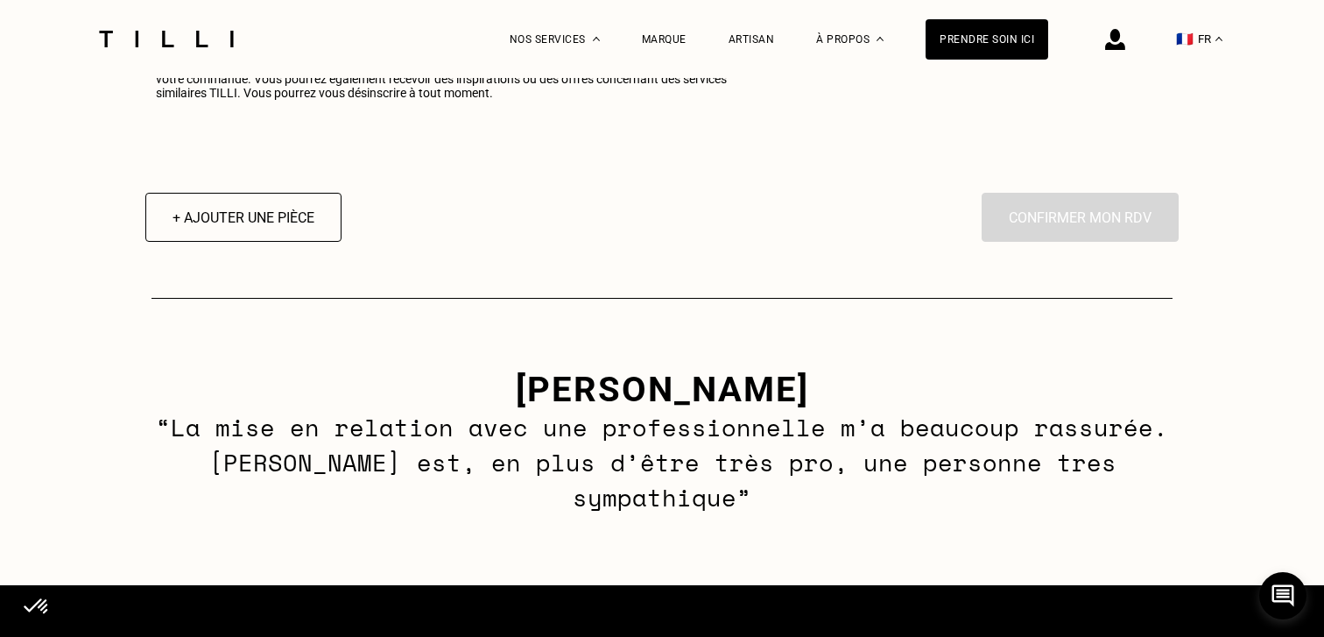
scroll to position [2369, 0]
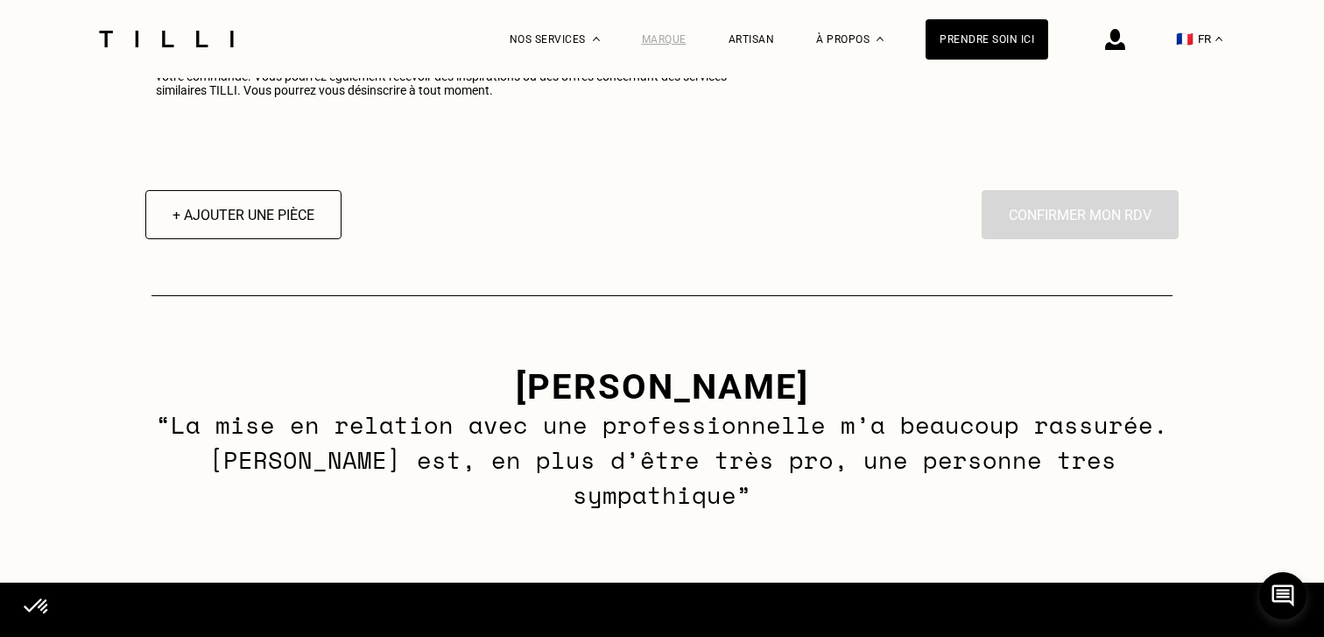
click at [684, 37] on div "Marque" at bounding box center [664, 39] width 45 height 12
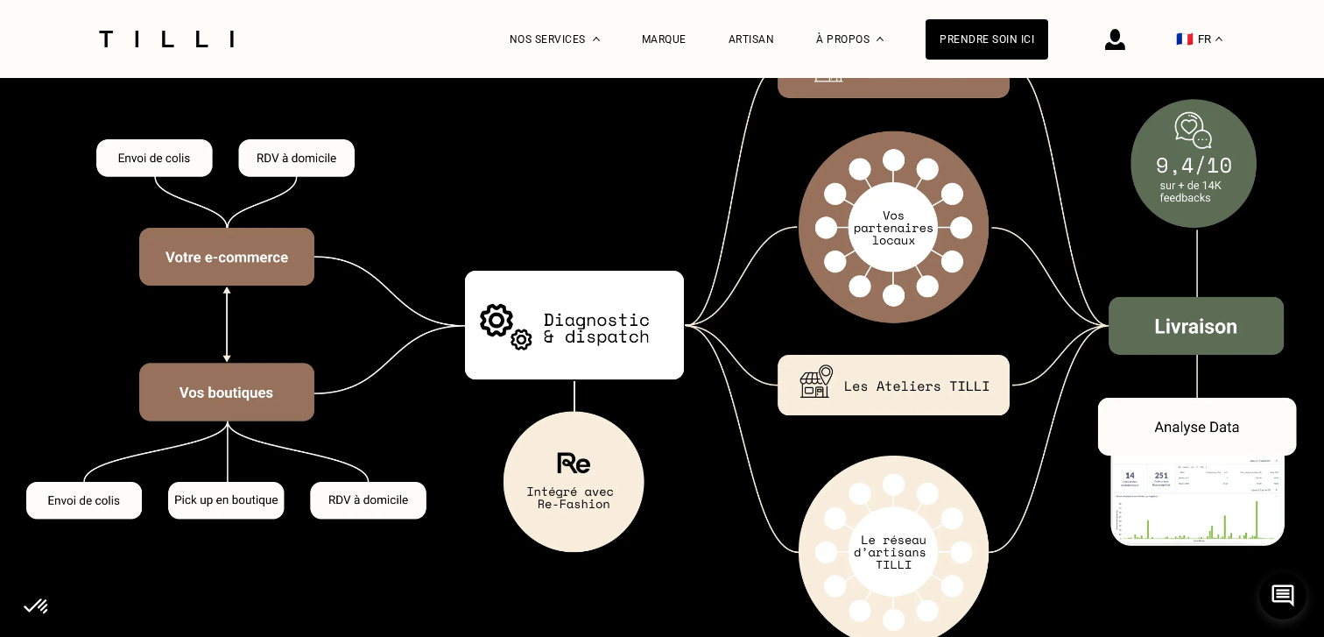
scroll to position [2631, 0]
